Goal: Obtain resource: Download file/media

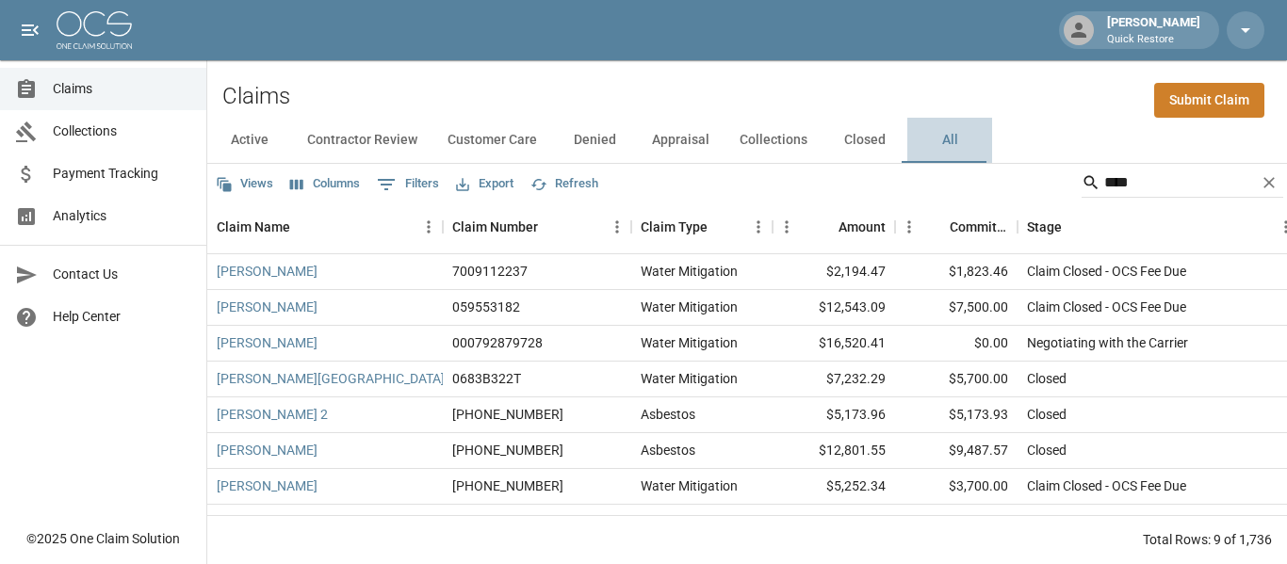
click at [949, 137] on button "All" at bounding box center [950, 140] width 85 height 45
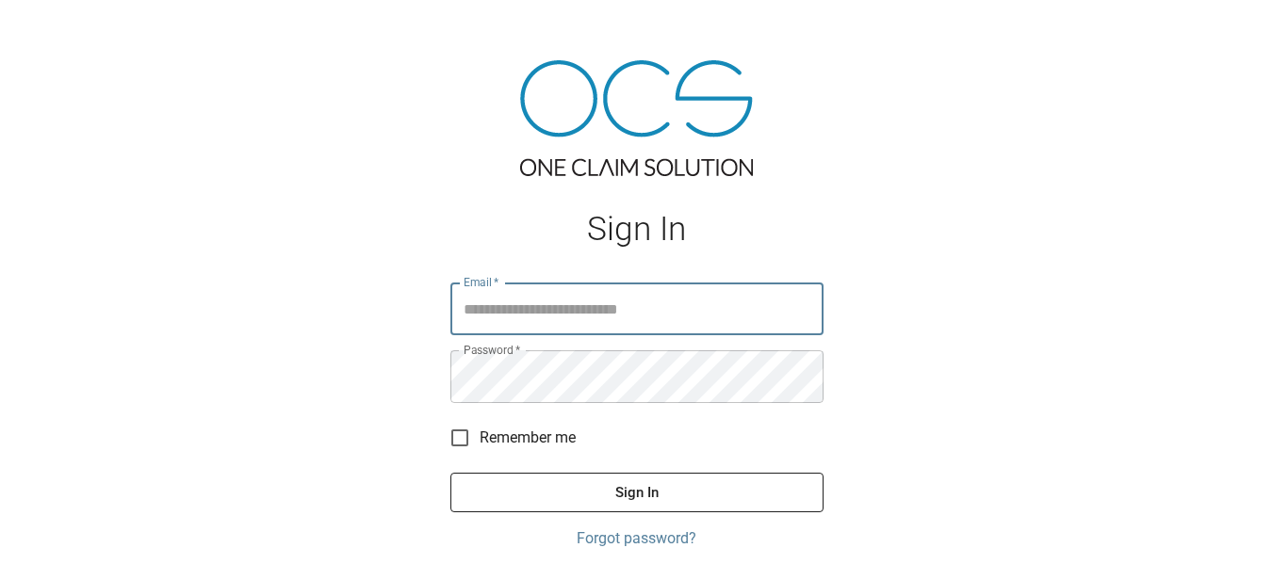
type input "**********"
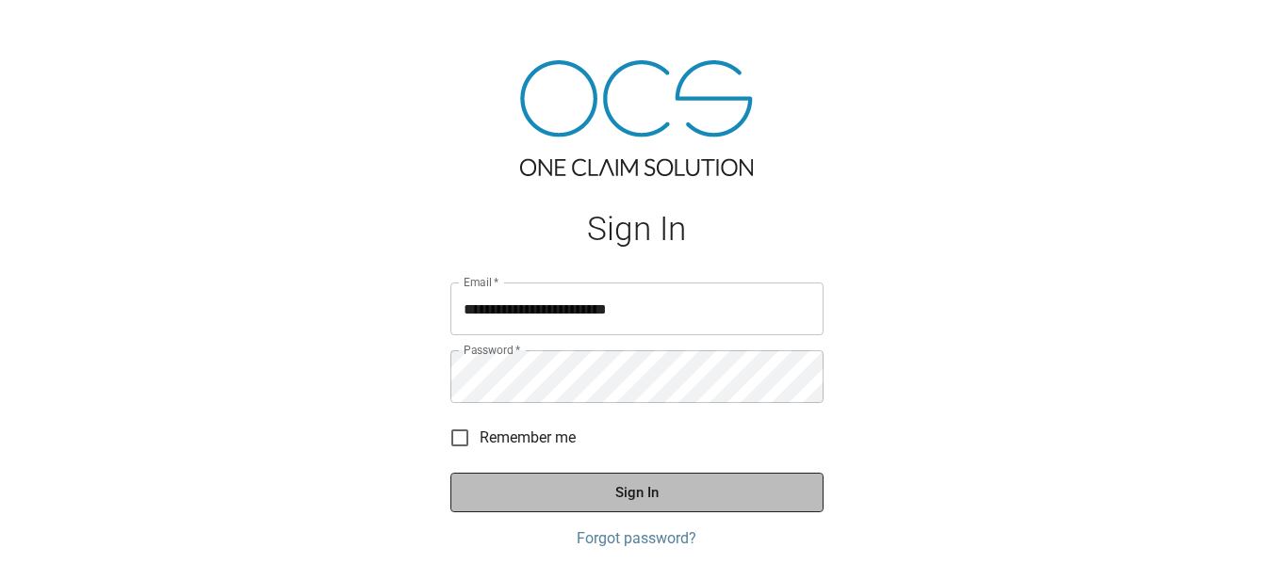
click at [669, 497] on button "Sign In" at bounding box center [636, 493] width 373 height 40
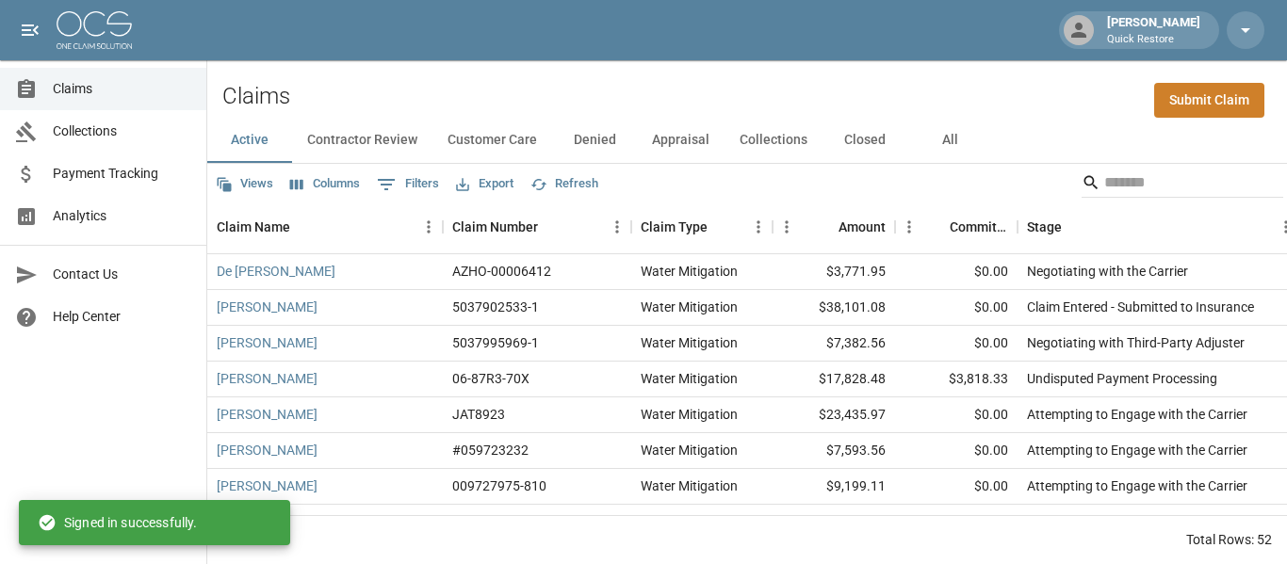
click at [961, 139] on button "All" at bounding box center [950, 140] width 85 height 45
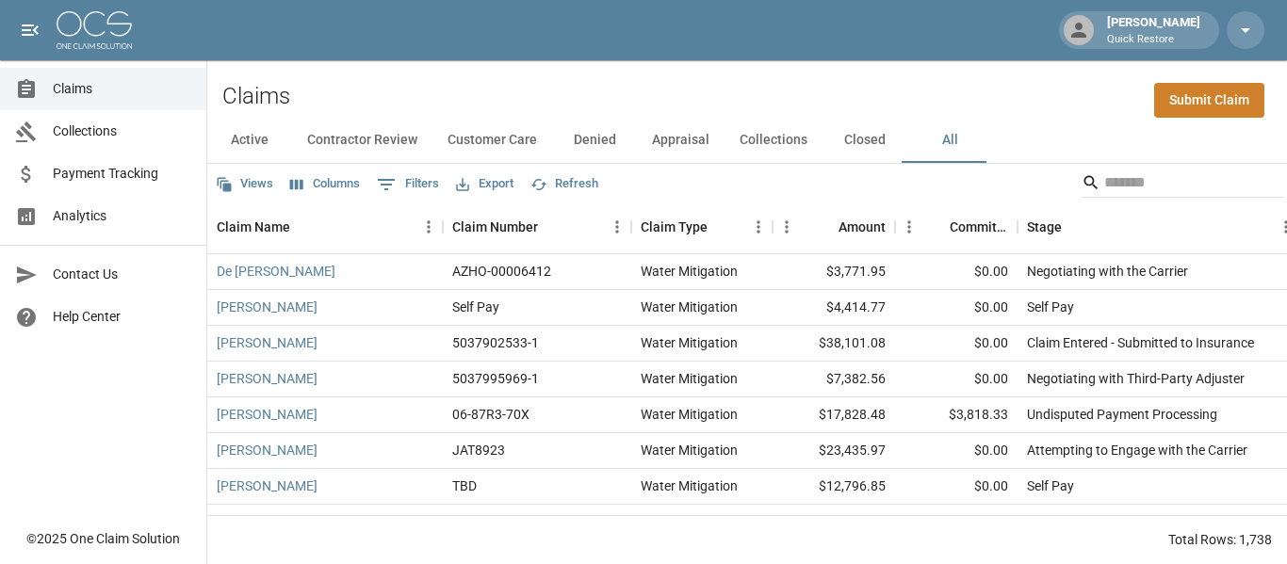
click at [464, 184] on icon "Export" at bounding box center [462, 184] width 17 height 17
click at [495, 261] on li "Download as Excel" at bounding box center [529, 257] width 156 height 34
click at [253, 178] on button "Views" at bounding box center [244, 184] width 67 height 29
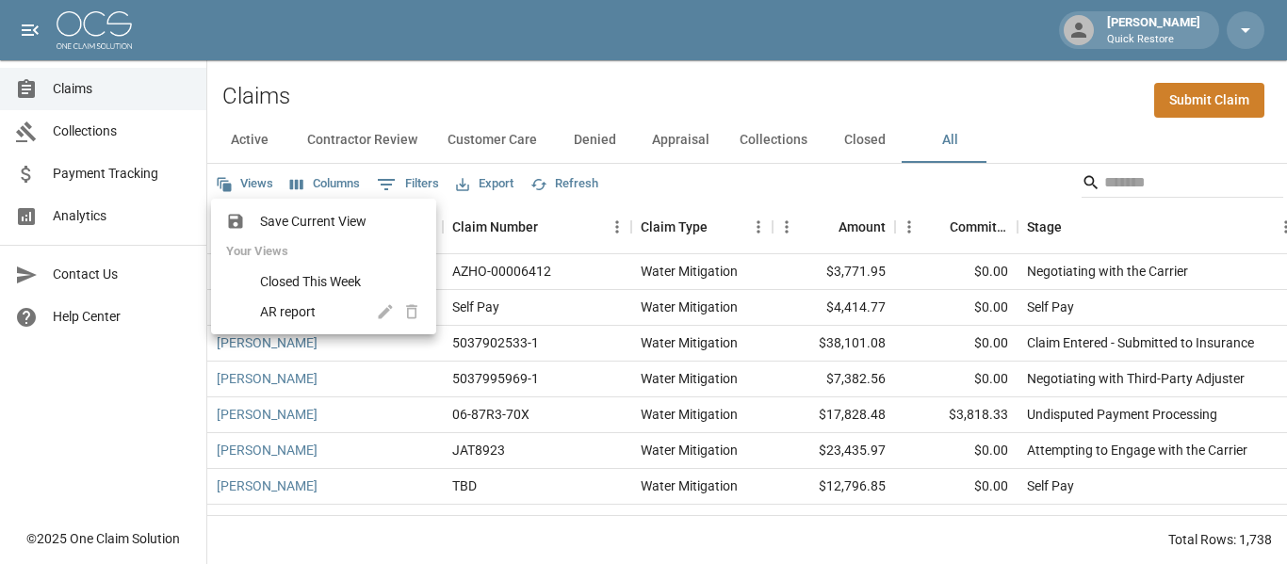
click at [323, 307] on span "AR report" at bounding box center [310, 312] width 101 height 19
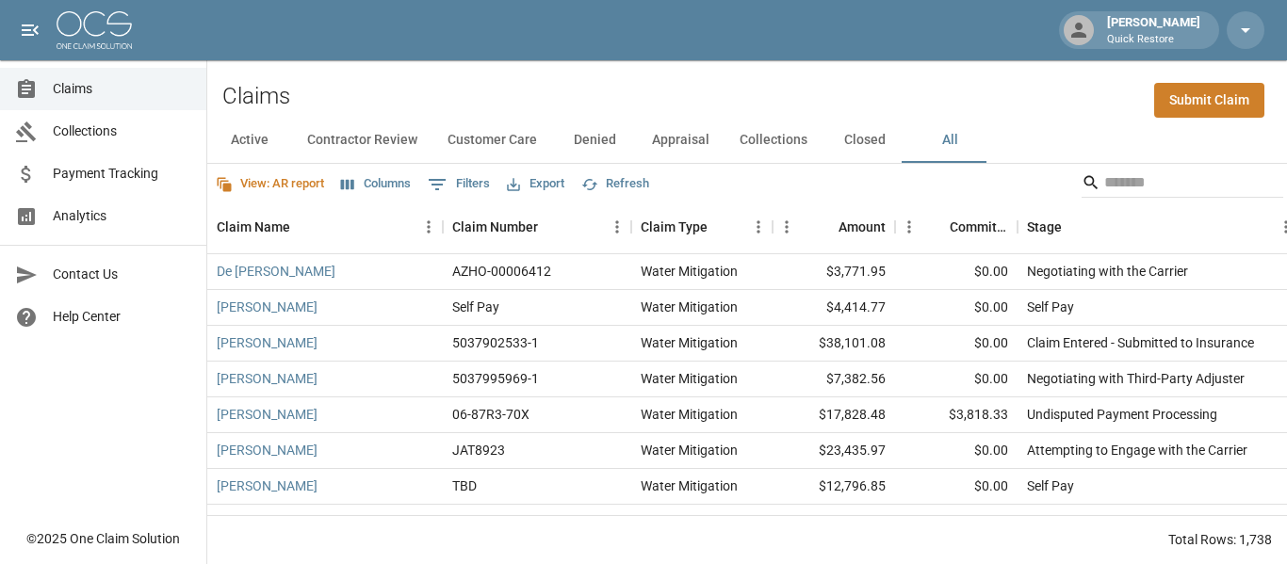
click at [539, 177] on button "Export" at bounding box center [535, 184] width 67 height 29
click at [573, 247] on li "Download as Excel" at bounding box center [585, 257] width 156 height 34
